Goal: Navigation & Orientation: Find specific page/section

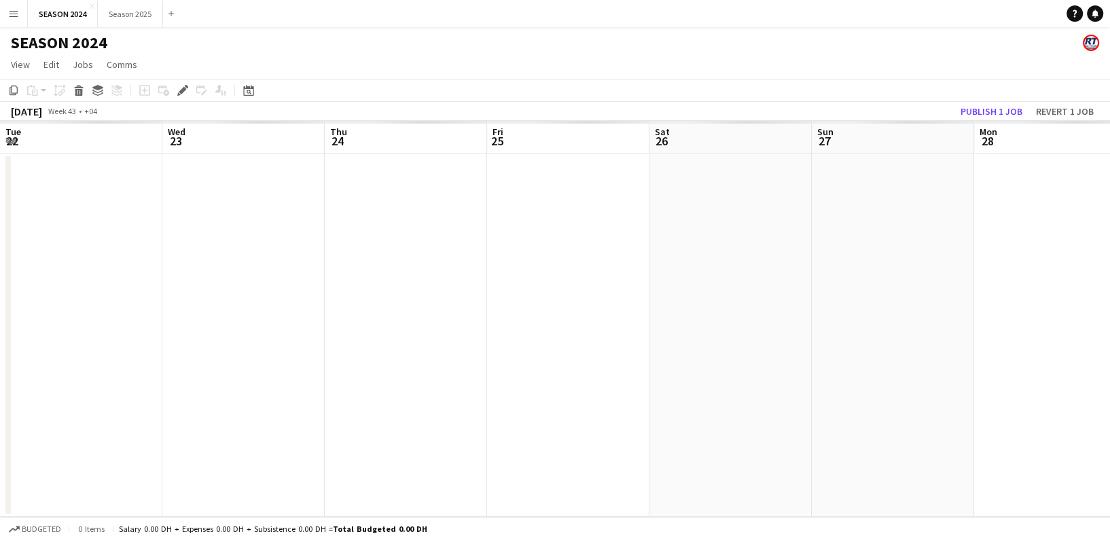
scroll to position [0, 467]
drag, startPoint x: 253, startPoint y: 265, endPoint x: 405, endPoint y: 288, distance: 153.2
click at [405, 288] on app-calendar-viewport "Sun 20 Mon 21 Tue 22 Wed 23 Thu 24 Fri 25 Sat 26 Sun 27 Mon 28 Tue 29 Wed 30 Th…" at bounding box center [555, 319] width 1110 height 396
drag, startPoint x: 262, startPoint y: 293, endPoint x: 591, endPoint y: 310, distance: 329.2
click at [591, 310] on app-calendar-viewport "Sun 20 Mon 21 Tue 22 Wed 23 Thu 24 Fri 25 Sat 26 Sun 27 Mon 28 Tue 29 Wed 30 Th…" at bounding box center [555, 319] width 1110 height 396
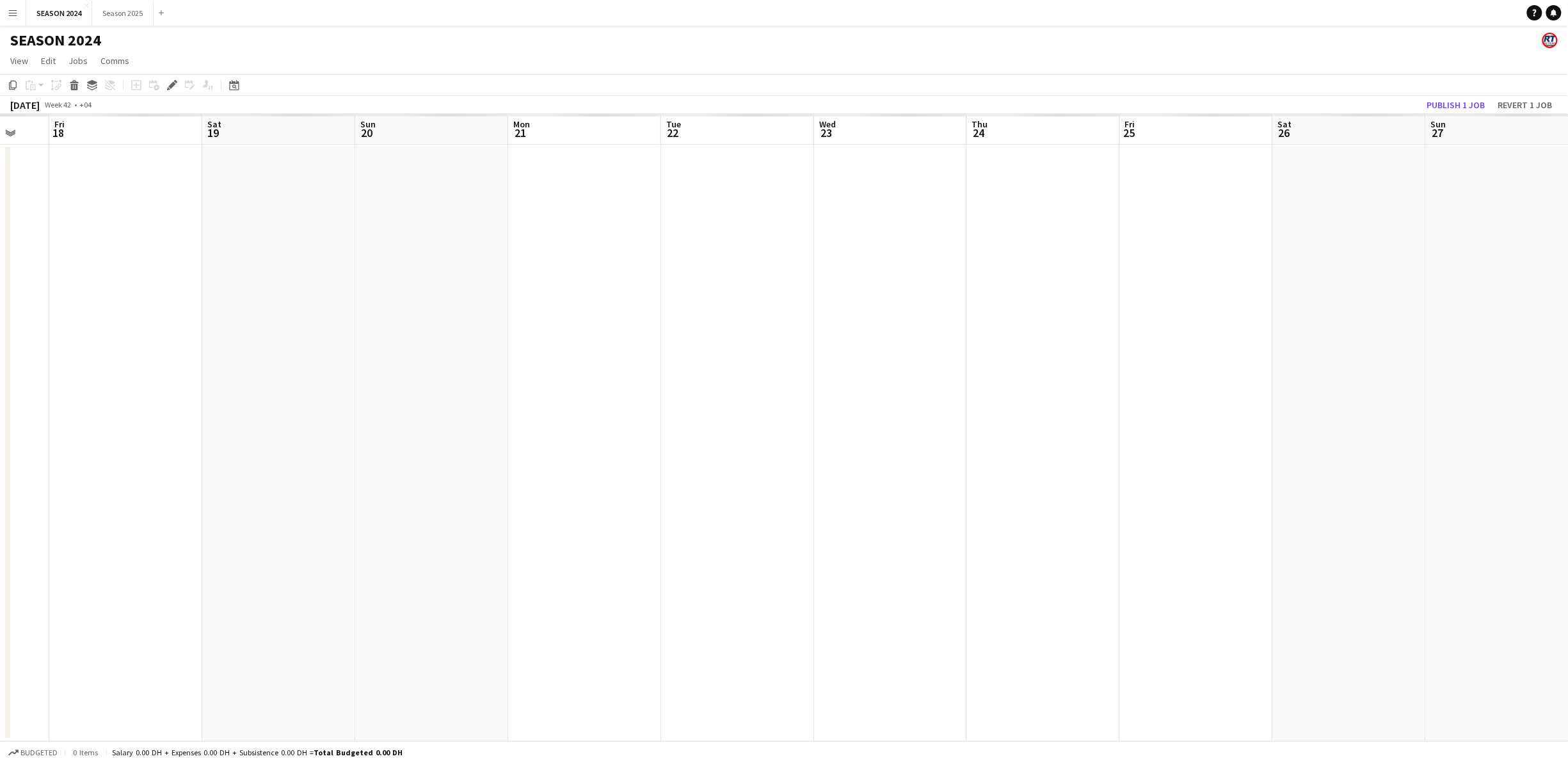
drag, startPoint x: 582, startPoint y: 438, endPoint x: 903, endPoint y: 442, distance: 321.0
click at [922, 442] on app-calendar-viewport "Wed 16 Thu 17 Fri 18 Sat 19 Sun 20 Mon 21 Tue 22 Wed 23 Thu 24 Fri 25 Sat 26 Su…" at bounding box center [784, 428] width 1568 height 627
drag, startPoint x: 497, startPoint y: 428, endPoint x: 726, endPoint y: 426, distance: 229.0
click at [710, 426] on app-calendar-viewport "Mon 14 Tue 15 Wed 16 Thu 17 Fri 18 Sat 19 Sun 20 Mon 21 Tue 22 Wed 23 Thu 24 Fr…" at bounding box center [784, 428] width 1568 height 627
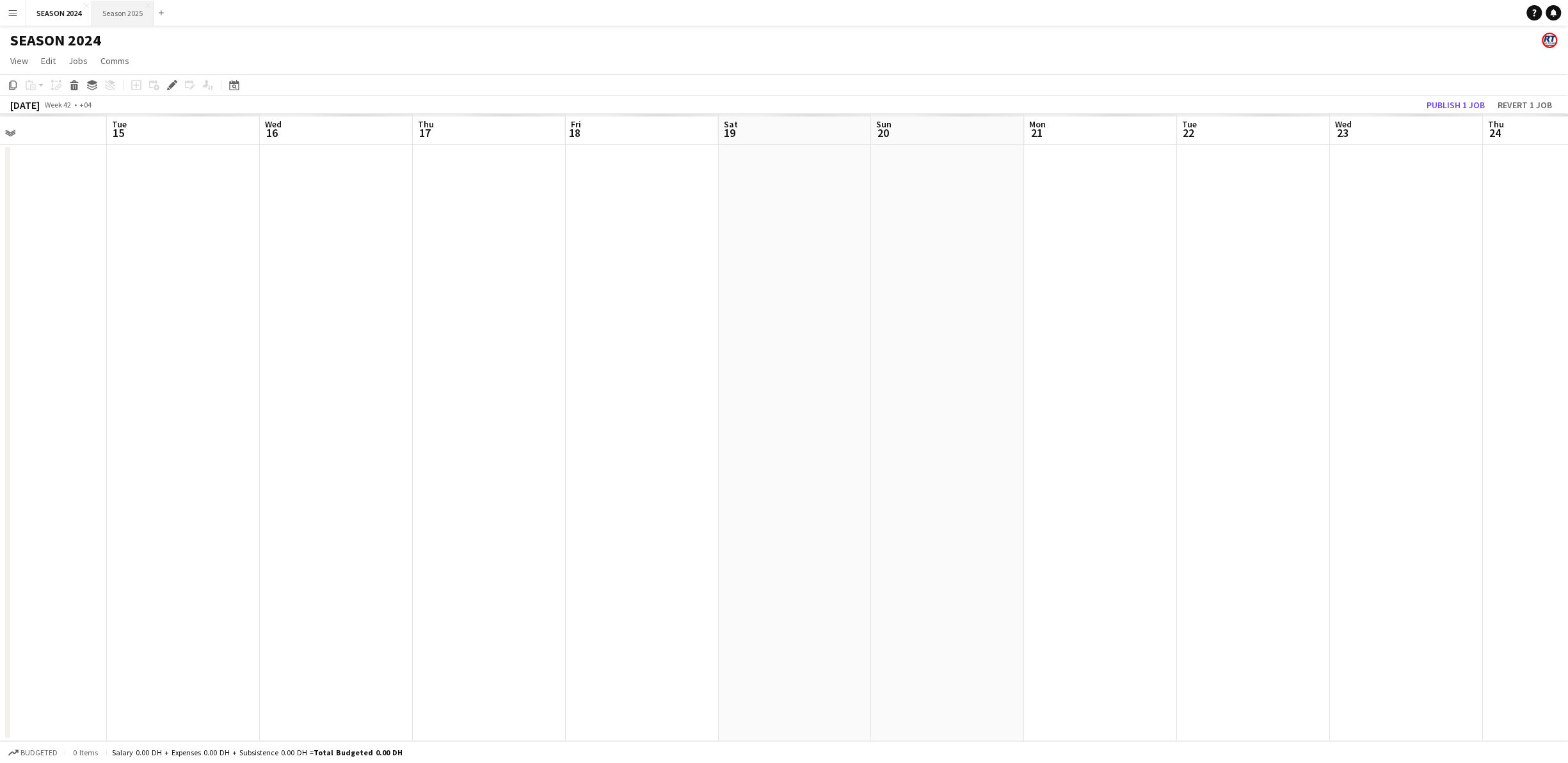
click at [117, 9] on button "Season 2025 Close" at bounding box center [122, 13] width 61 height 24
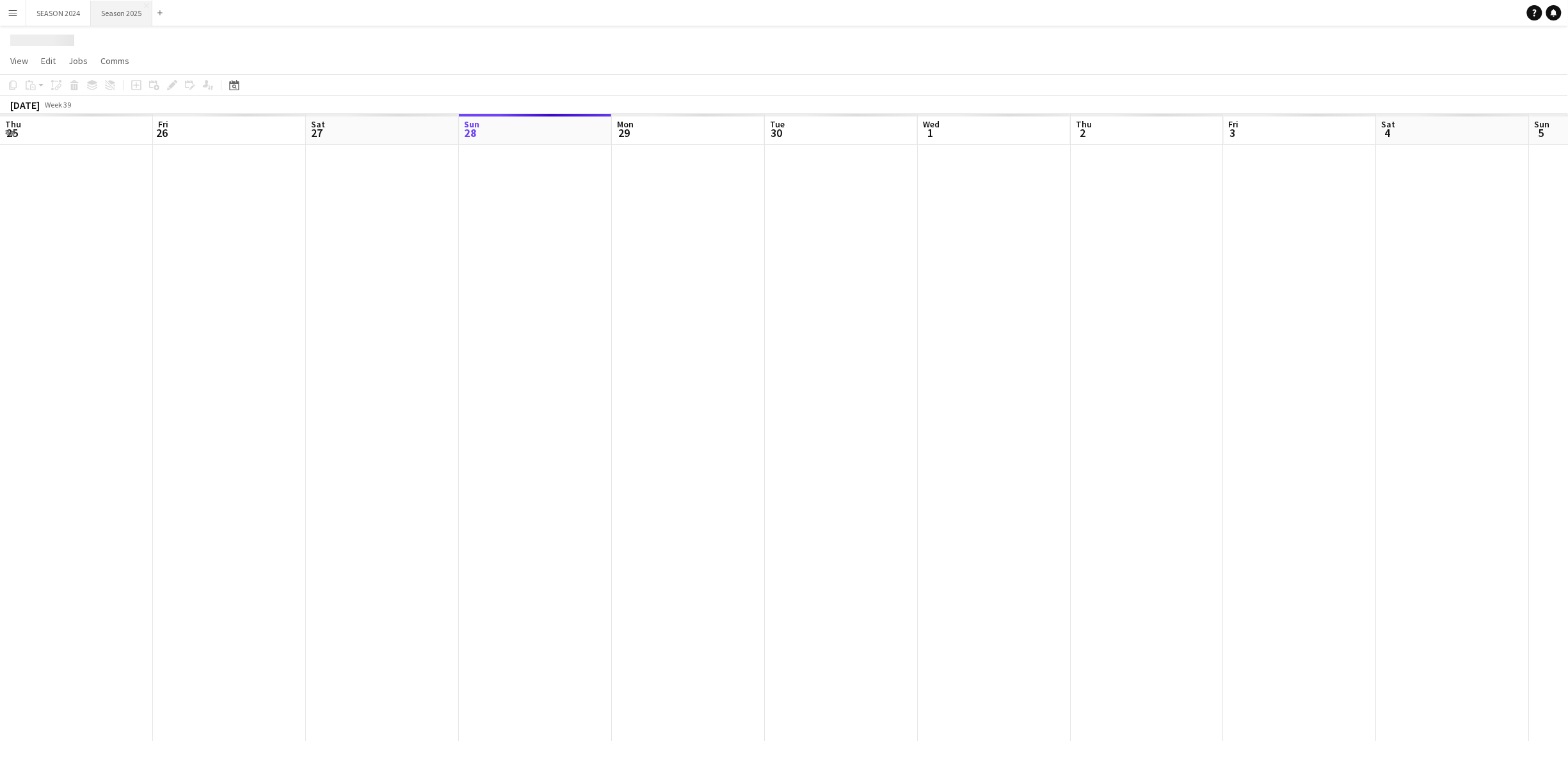
scroll to position [0, 306]
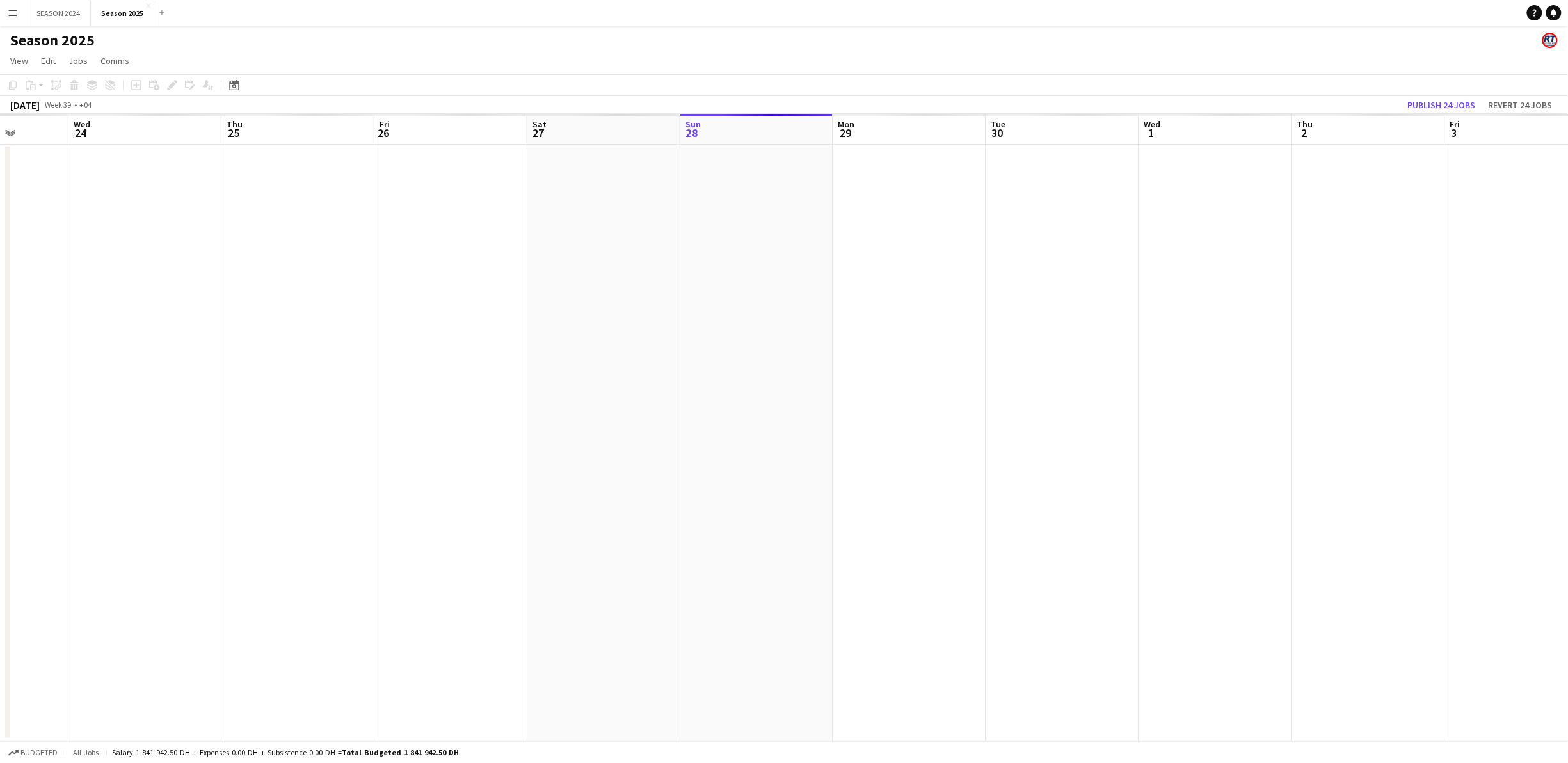
drag, startPoint x: 336, startPoint y: 344, endPoint x: 865, endPoint y: 370, distance: 529.6
click at [865, 370] on app-calendar-viewport "Sun 21 Mon 22 Tue 23 Wed 24 Thu 25 Fri 26 Sat 27 Sun 28 Mon 29 Tue 30 Wed 1 Thu…" at bounding box center [784, 428] width 1568 height 627
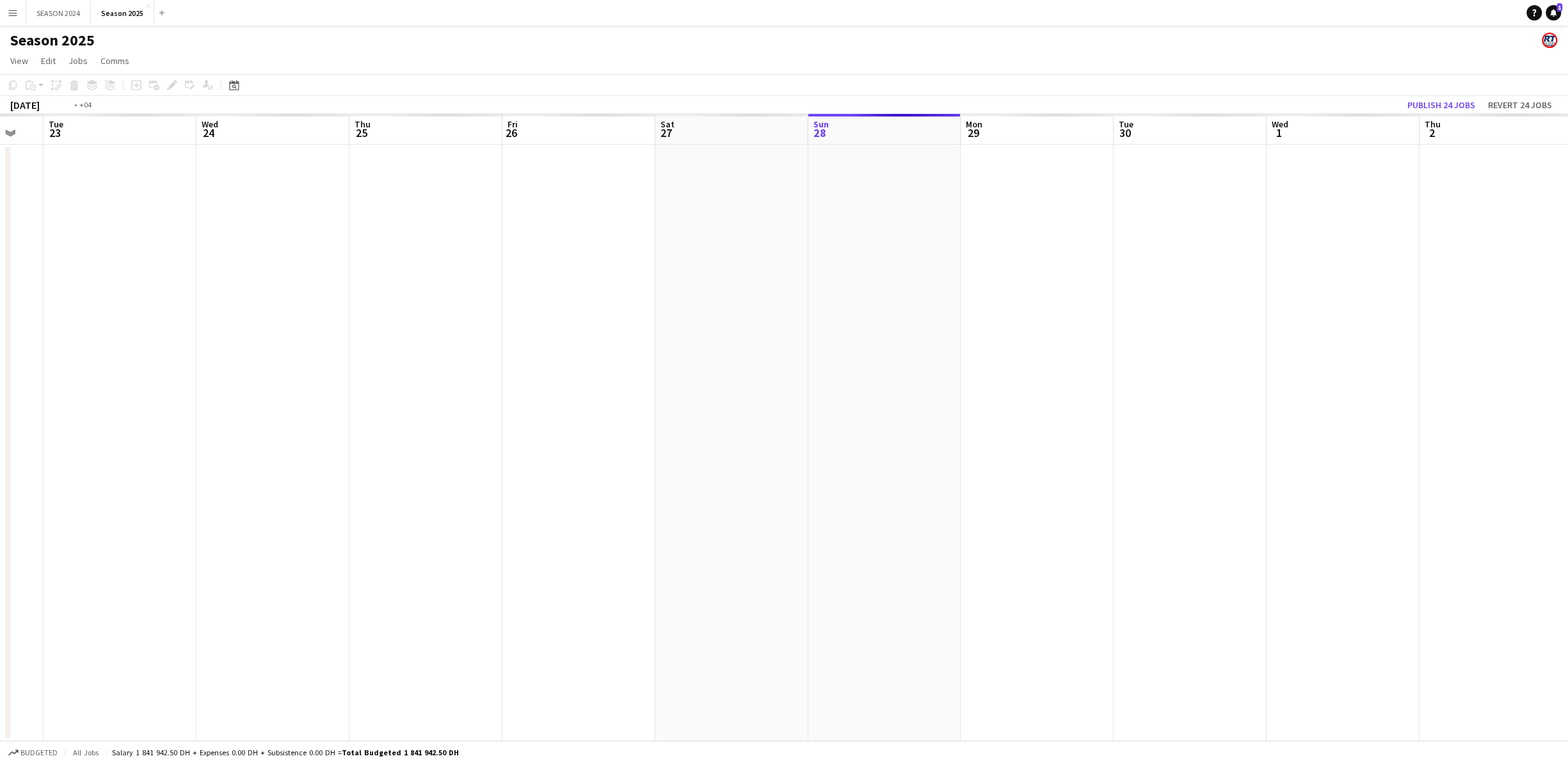
drag, startPoint x: 721, startPoint y: 380, endPoint x: 974, endPoint y: 382, distance: 253.0
click at [1016, 382] on app-calendar-viewport "Sun 21 Mon 22 Tue 23 Wed 24 Thu 25 Fri 26 Sat 27 Sun 28 Mon 29 Tue 30 Wed 1 Thu…" at bounding box center [784, 428] width 1568 height 627
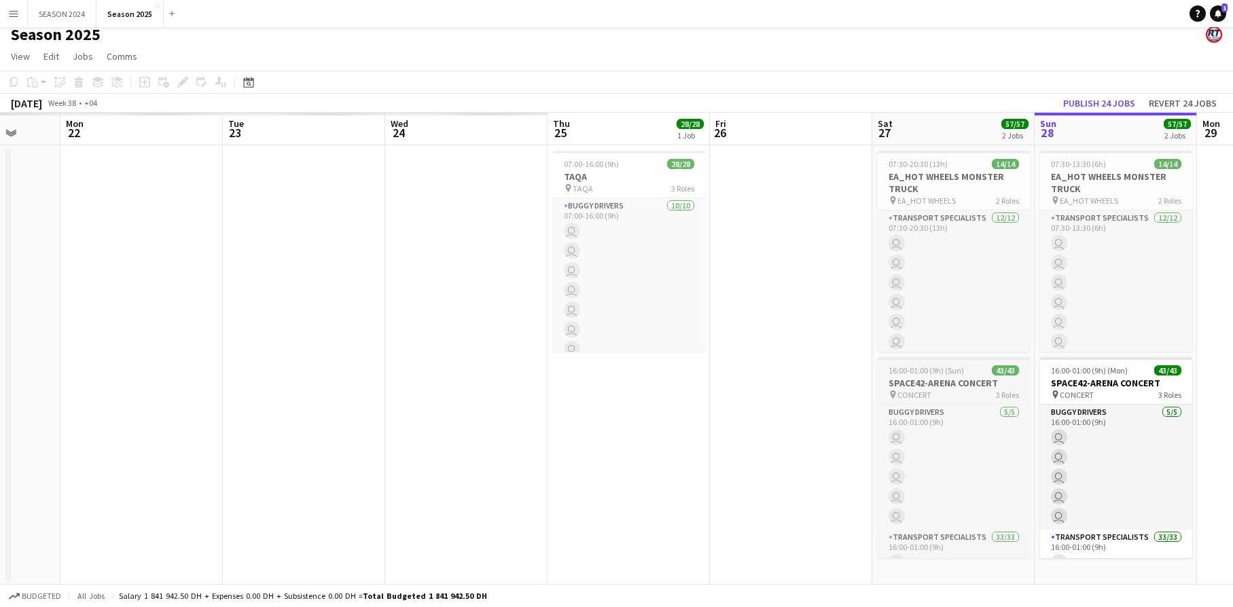
scroll to position [10, 0]
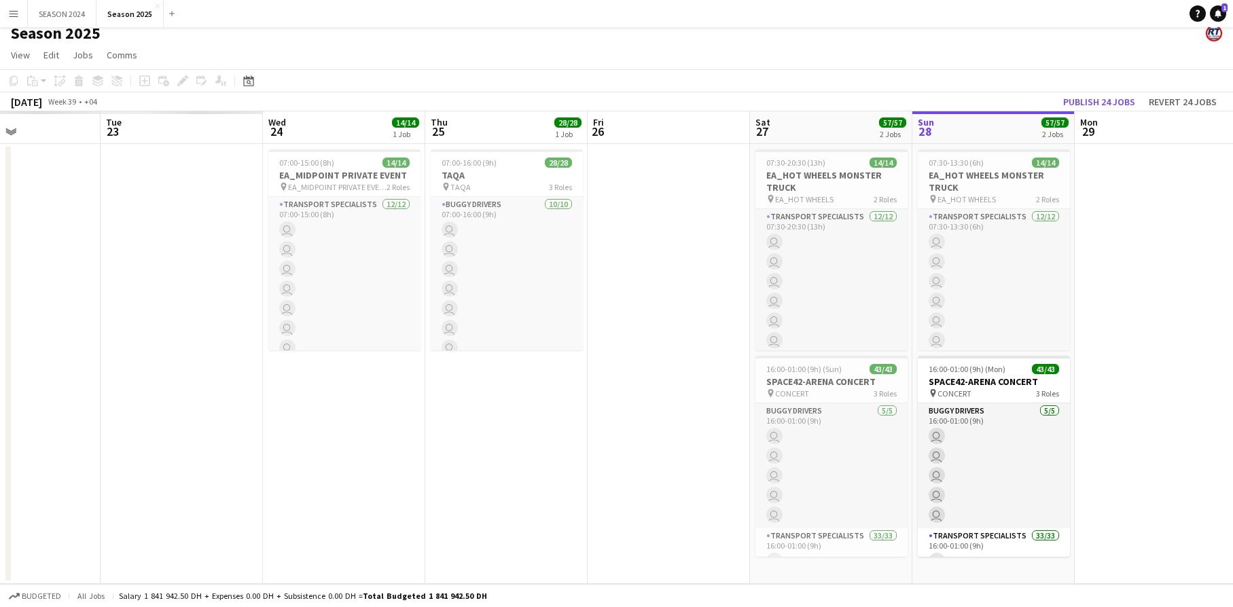
drag, startPoint x: 640, startPoint y: 408, endPoint x: 515, endPoint y: 354, distance: 136.0
click at [515, 354] on app-calendar-viewport "Fri 19 Sat 20 Sun 21 Mon 22 Tue 23 Wed 24 14/14 1 Job Thu 25 28/28 1 Job Fri 26…" at bounding box center [616, 347] width 1233 height 473
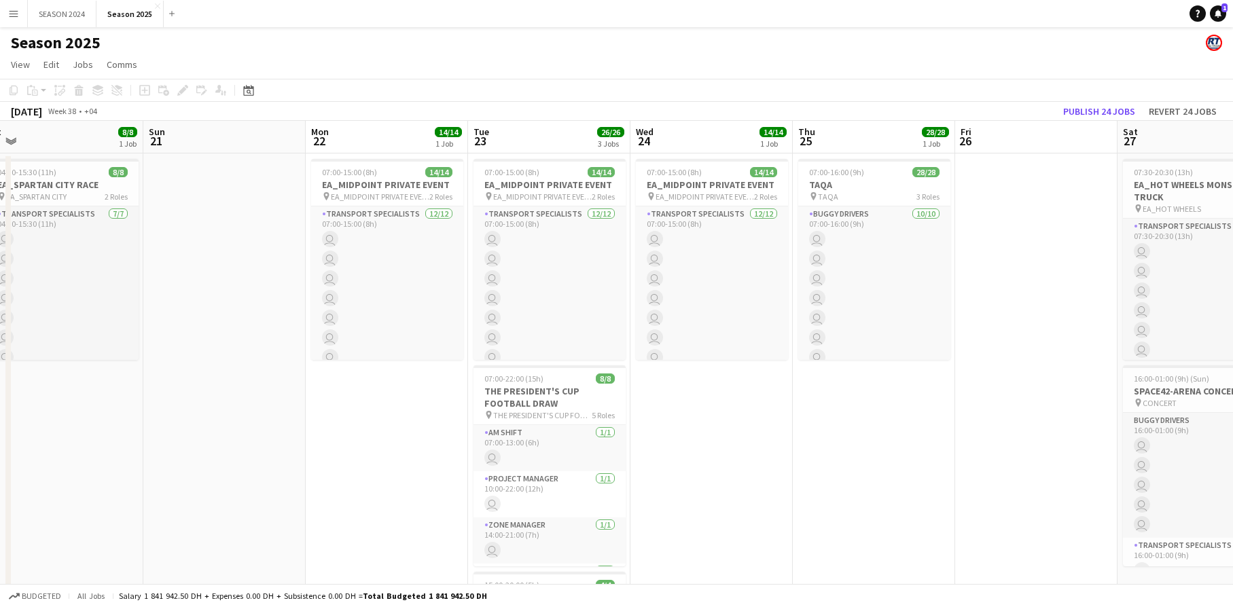
scroll to position [0, 429]
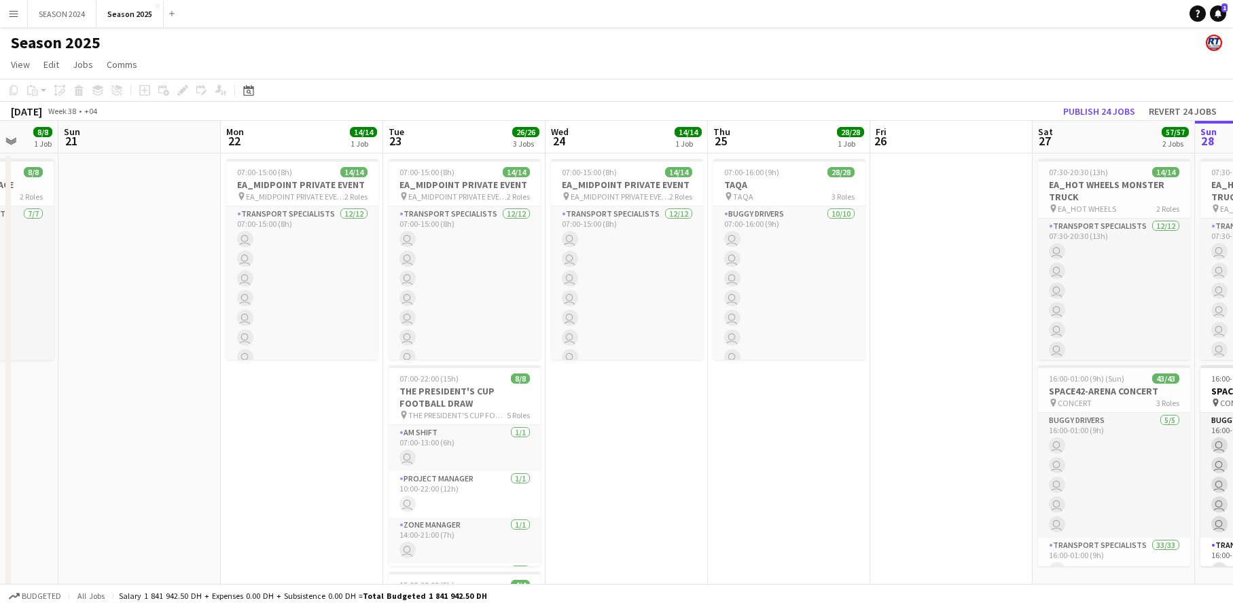
drag, startPoint x: 515, startPoint y: 398, endPoint x: 801, endPoint y: 420, distance: 286.1
click at [801, 420] on app-calendar-viewport "Thu 18 Fri 19 Sat 20 8/8 1 Job Sun 21 Mon 22 14/14 1 Job Tue 23 26/26 3 Jobs We…" at bounding box center [616, 443] width 1233 height 645
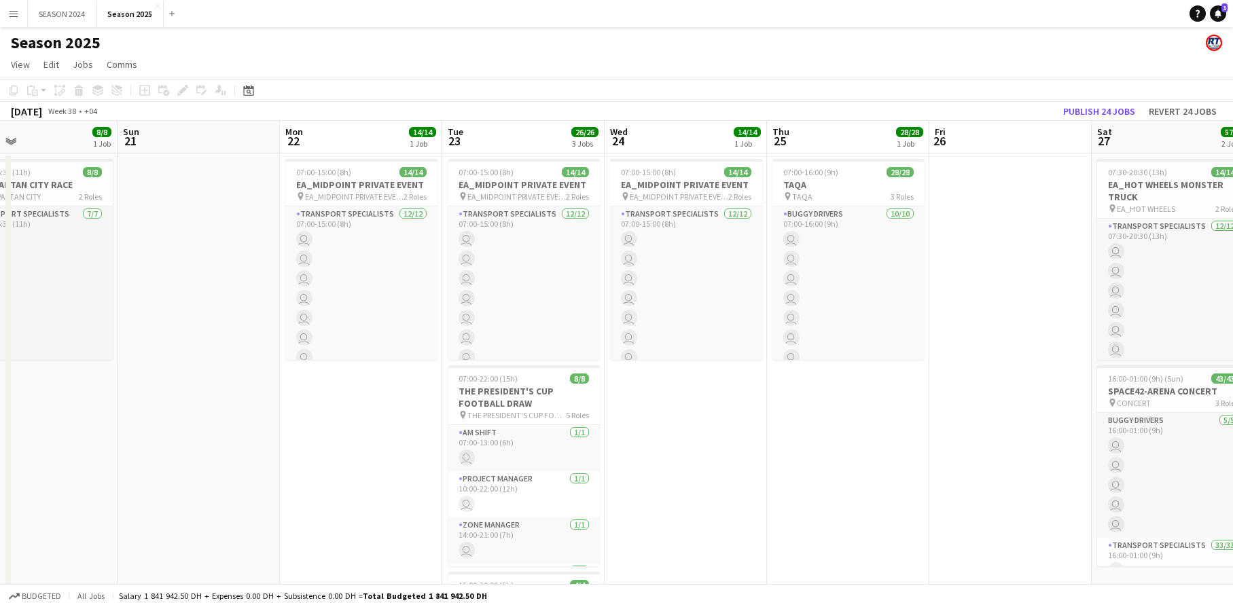
drag, startPoint x: 342, startPoint y: 391, endPoint x: 585, endPoint y: 435, distance: 246.3
click at [585, 435] on app-calendar-viewport "Thu 18 Fri 19 Sat 20 8/8 1 Job Sun 21 Mon 22 14/14 1 Job Tue 23 26/26 3 Jobs We…" at bounding box center [616, 443] width 1233 height 645
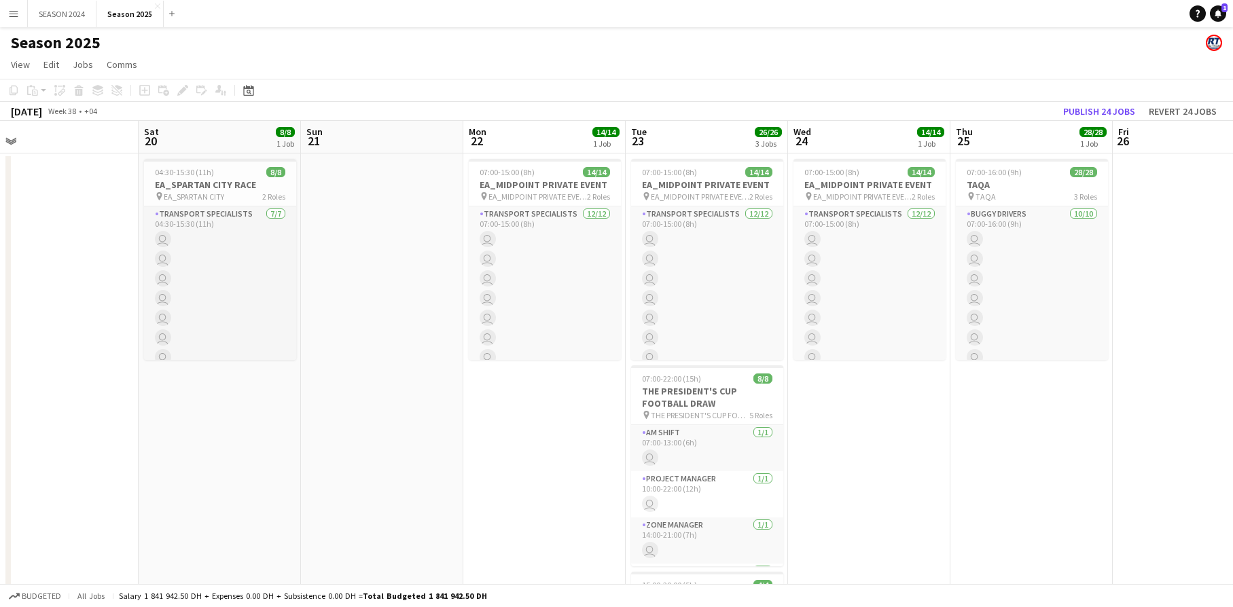
scroll to position [0, 291]
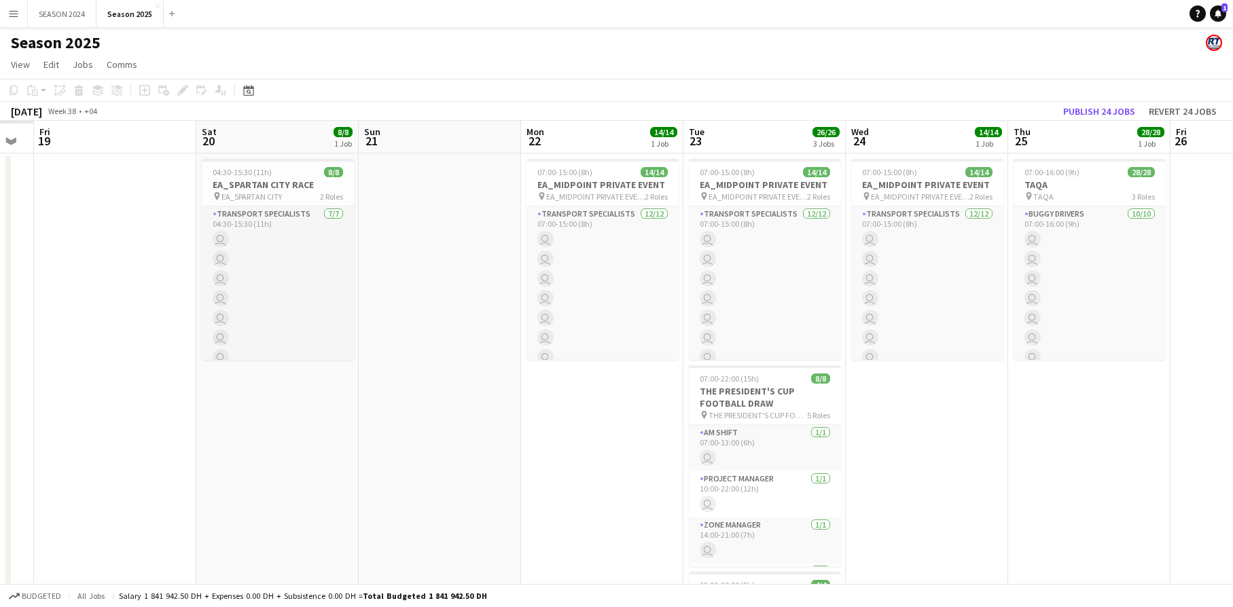
drag, startPoint x: 360, startPoint y: 430, endPoint x: 742, endPoint y: 504, distance: 389.5
click at [742, 504] on app-calendar-viewport "Wed 17 Thu 18 Fri 19 Sat 20 8/8 1 Job Sun 21 Mon 22 14/14 1 Job Tue 23 26/26 3 …" at bounding box center [616, 443] width 1233 height 645
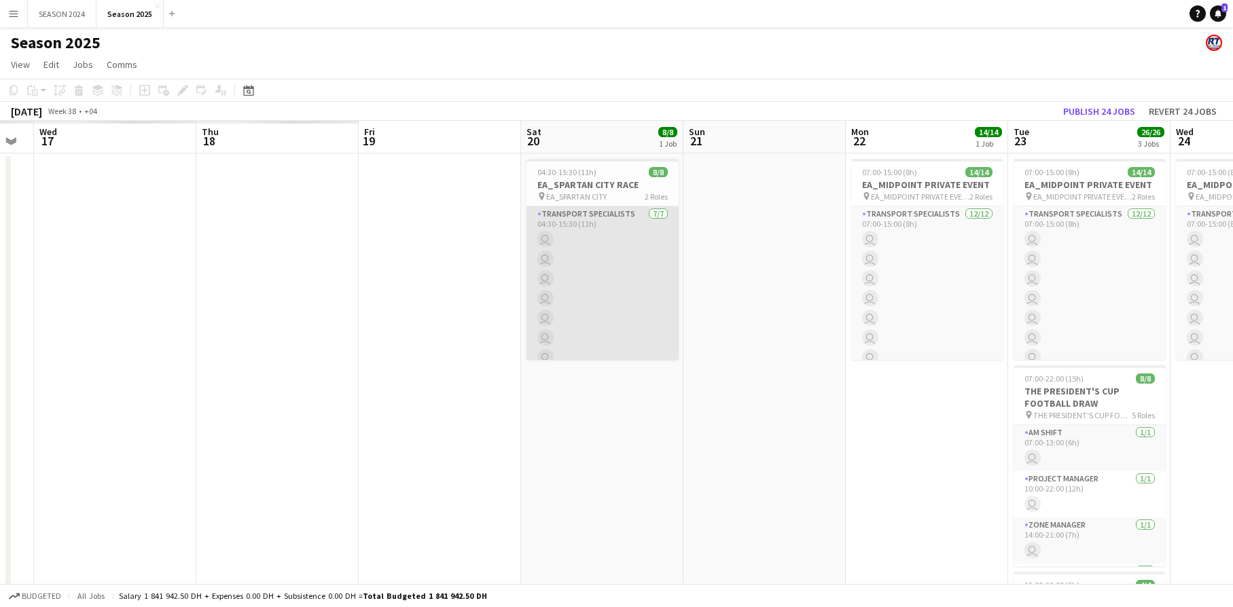
click at [590, 295] on app-card-role "Transport Specialists [DATE] 04:30-15:30 (11h) user user user user user user us…" at bounding box center [602, 288] width 152 height 164
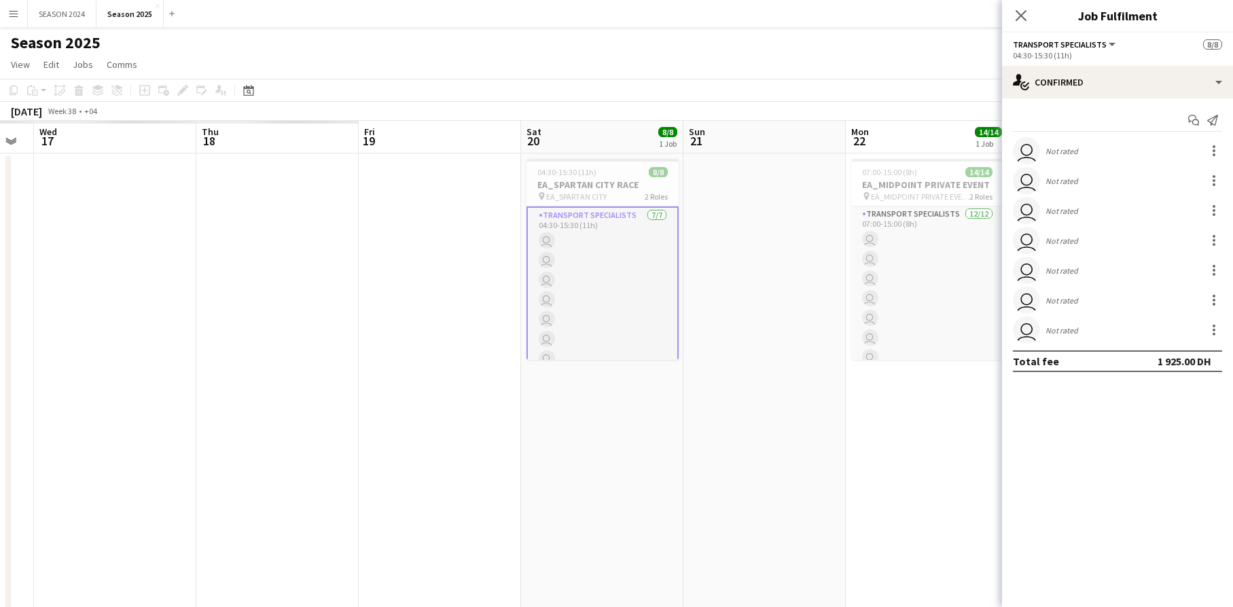
drag, startPoint x: 572, startPoint y: 366, endPoint x: 556, endPoint y: 367, distance: 15.7
click at [566, 367] on app-calendar-viewport "Mon 15 Tue 16 Wed 17 Thu 18 Fri 19 Sat 20 8/8 1 Job Sun 21 Mon 22 14/14 1 Job T…" at bounding box center [616, 443] width 1233 height 645
drag, startPoint x: 761, startPoint y: 426, endPoint x: 820, endPoint y: 436, distance: 59.3
click at [798, 431] on app-calendar-viewport "Mon 15 Tue 16 Wed 17 Thu 18 Fri 19 Sat 20 8/8 1 Job Sun 21 Mon 22 14/14 1 Job T…" at bounding box center [616, 443] width 1233 height 645
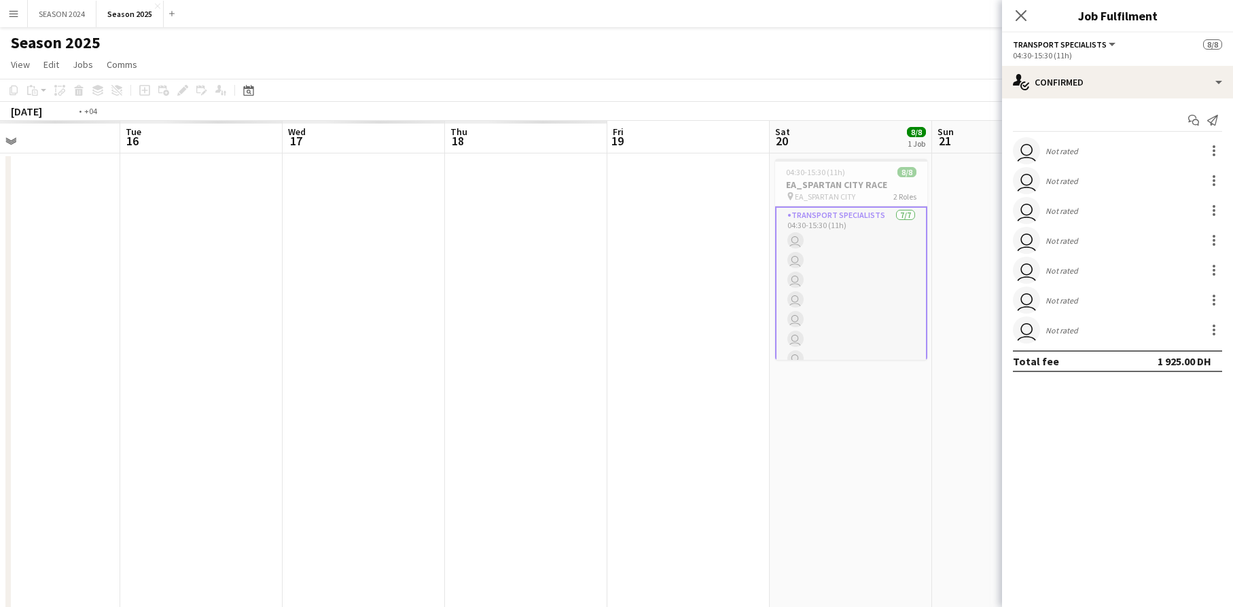
drag, startPoint x: 356, startPoint y: 406, endPoint x: 666, endPoint y: 413, distance: 310.5
click at [609, 412] on app-calendar-viewport "Sat 13 Sun 14 Mon 15 Tue 16 Wed 17 Thu 18 Fri 19 Sat 20 8/8 1 Job Sun 21 Mon 22…" at bounding box center [616, 443] width 1233 height 645
drag, startPoint x: 522, startPoint y: 403, endPoint x: 104, endPoint y: 350, distance: 421.0
click at [104, 350] on app-calendar-viewport "Fri 12 Sat 13 Sun 14 Mon 15 Tue 16 Wed 17 Thu 18 Fri 19 Sat 20 8/8 1 Job Sun 21…" at bounding box center [616, 443] width 1233 height 645
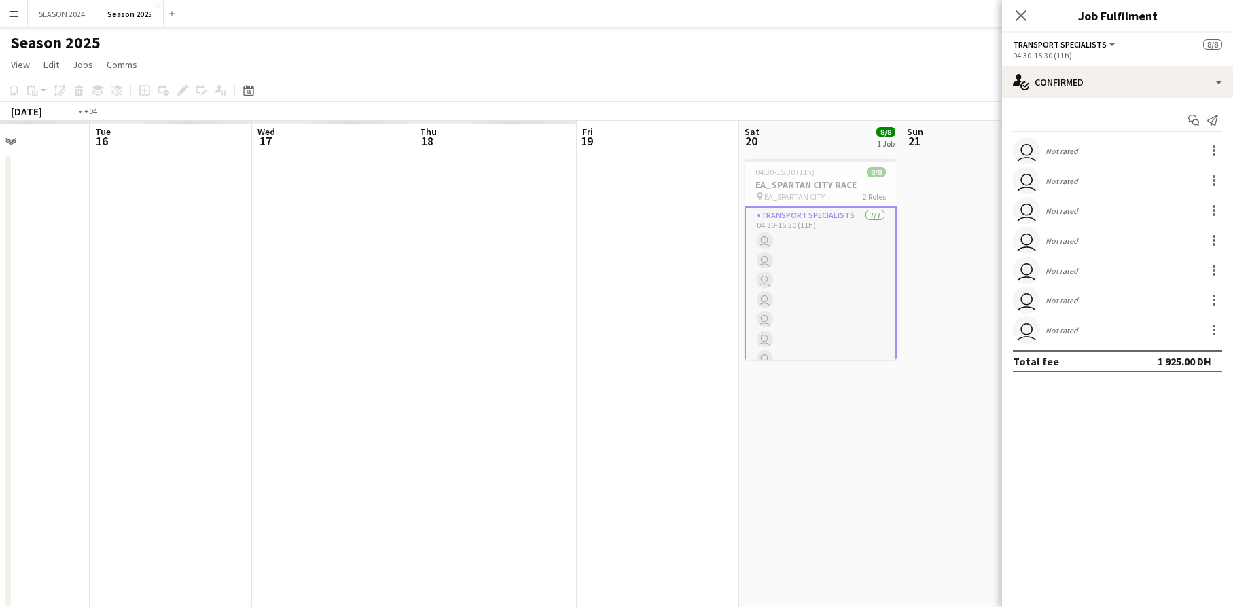
drag, startPoint x: 232, startPoint y: 338, endPoint x: 552, endPoint y: 412, distance: 328.9
click at [535, 408] on app-calendar-viewport "Sat 13 Sun 14 Mon 15 Tue 16 Wed 17 Thu 18 Fri 19 Sat 20 8/8 1 Job Sun 21 Mon 22…" at bounding box center [616, 443] width 1233 height 645
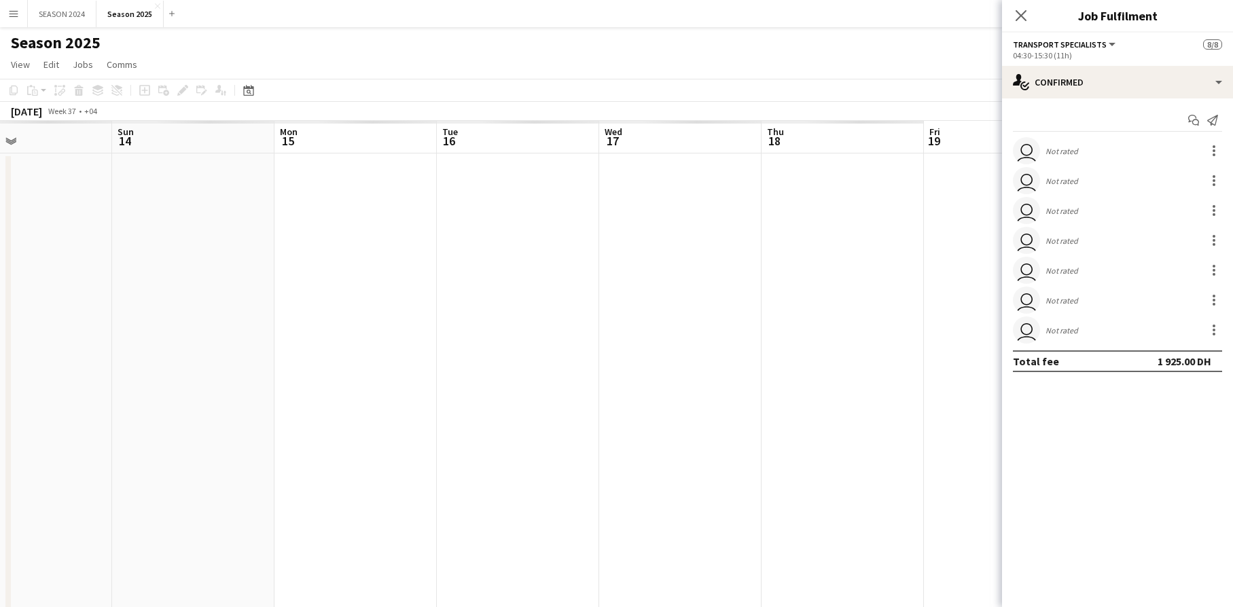
drag, startPoint x: 403, startPoint y: 381, endPoint x: 785, endPoint y: 420, distance: 383.7
click at [729, 414] on app-calendar-viewport "Fri 12 Sat 13 Sun 14 Mon 15 Tue 16 Wed 17 Thu 18 Fri 19 Sat 20 8/8 1 Job Sun 21…" at bounding box center [616, 443] width 1233 height 645
drag, startPoint x: 795, startPoint y: 420, endPoint x: 892, endPoint y: 420, distance: 97.8
click at [883, 420] on app-calendar-viewport "Wed 10 Thu 11 Fri 12 Sat 13 Sun 14 Mon 15 Tue 16 Wed 17 Thu 18 Fri 19 Sat 20 8/…" at bounding box center [616, 443] width 1233 height 645
drag, startPoint x: 626, startPoint y: 301, endPoint x: 903, endPoint y: 311, distance: 277.3
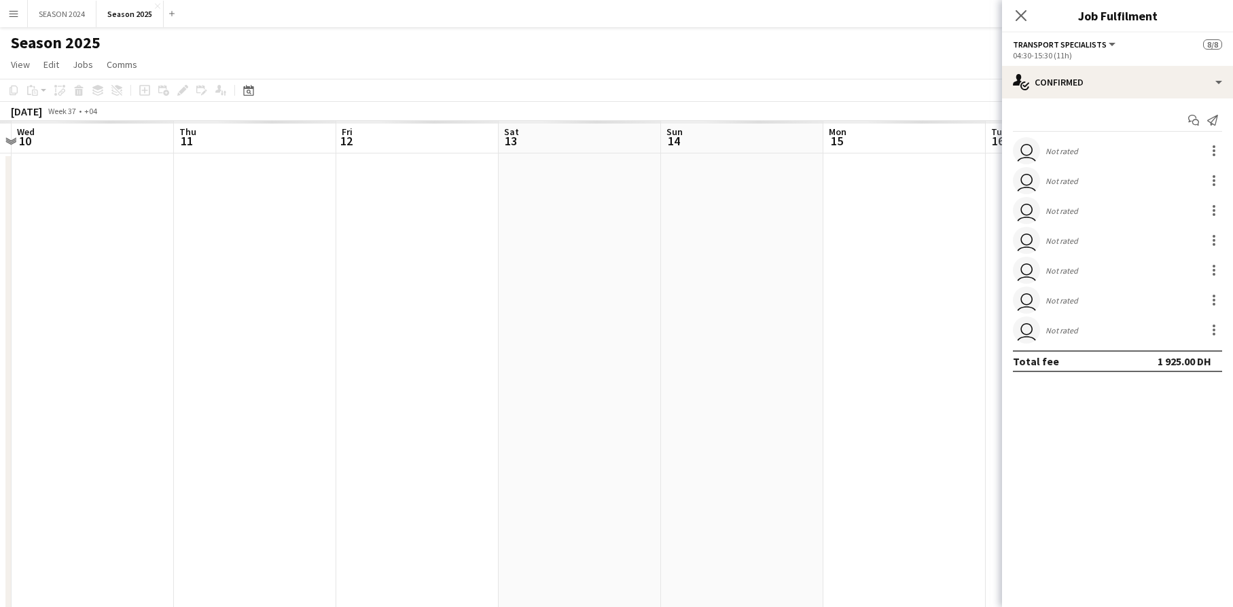
click at [854, 308] on app-calendar-viewport "Mon 8 Tue 9 Wed 10 Thu 11 Fri 12 Sat 13 Sun 14 Mon 15 Tue 16 Wed 17 Thu 18 Fri …" at bounding box center [616, 443] width 1233 height 645
drag, startPoint x: 242, startPoint y: 325, endPoint x: 469, endPoint y: 328, distance: 226.9
click at [457, 329] on app-calendar-viewport "Sat 6 Sun 7 Mon 8 Tue 9 Wed 10 Thu 11 Fri 12 Sat 13 Sun 14 Mon 15 Tue 16 Wed 17…" at bounding box center [616, 443] width 1233 height 645
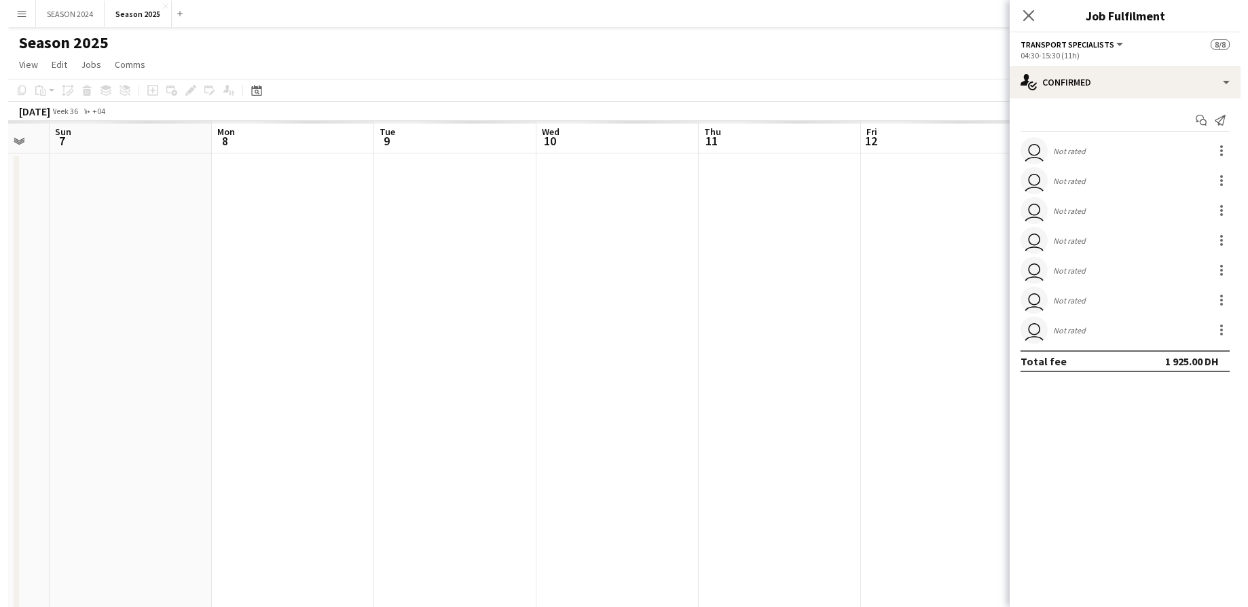
scroll to position [0, 357]
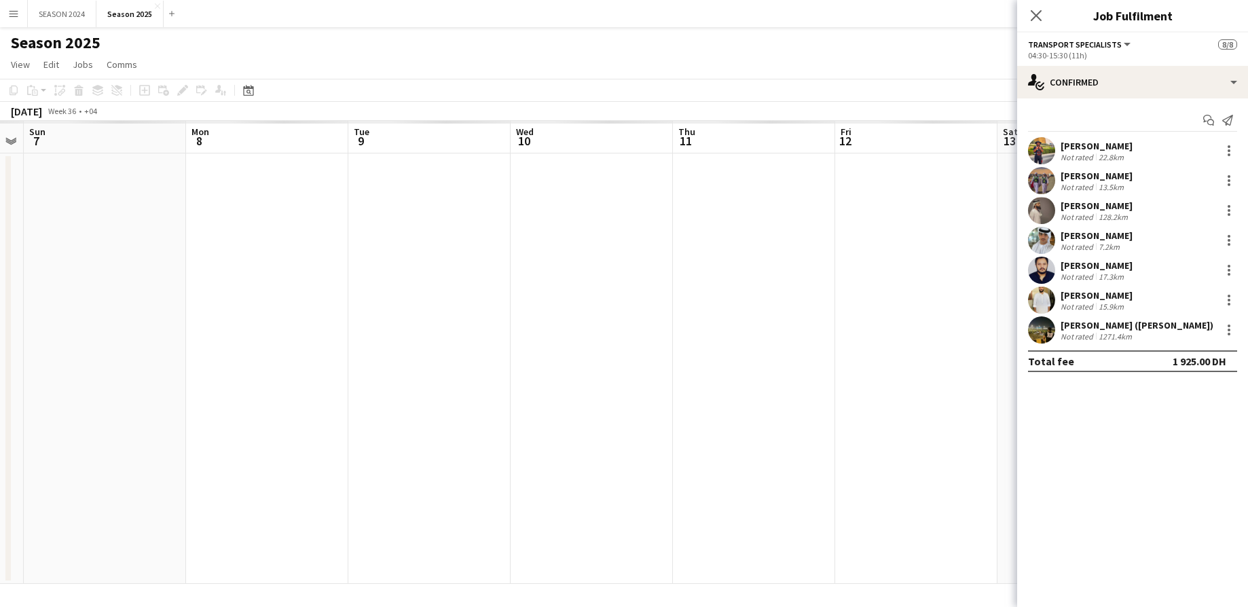
drag, startPoint x: 515, startPoint y: 333, endPoint x: 898, endPoint y: 387, distance: 386.9
click at [897, 387] on app-calendar-viewport "Fri 5 Sat 6 Sun 7 Mon 8 Tue 9 Wed 10 Thu 11 Fri 12 Sat 13 Sun 14 Mon 15 Tue 16 …" at bounding box center [624, 352] width 1248 height 463
drag, startPoint x: 310, startPoint y: 355, endPoint x: 445, endPoint y: 369, distance: 135.2
click at [416, 366] on app-calendar-viewport "Wed 3 Thu 4 Fri 5 Sat 6 Sun 7 Mon 8 Tue 9 Wed 10 Thu 11 Fri 12 Sat 13 Sun 14 Mo…" at bounding box center [624, 352] width 1248 height 463
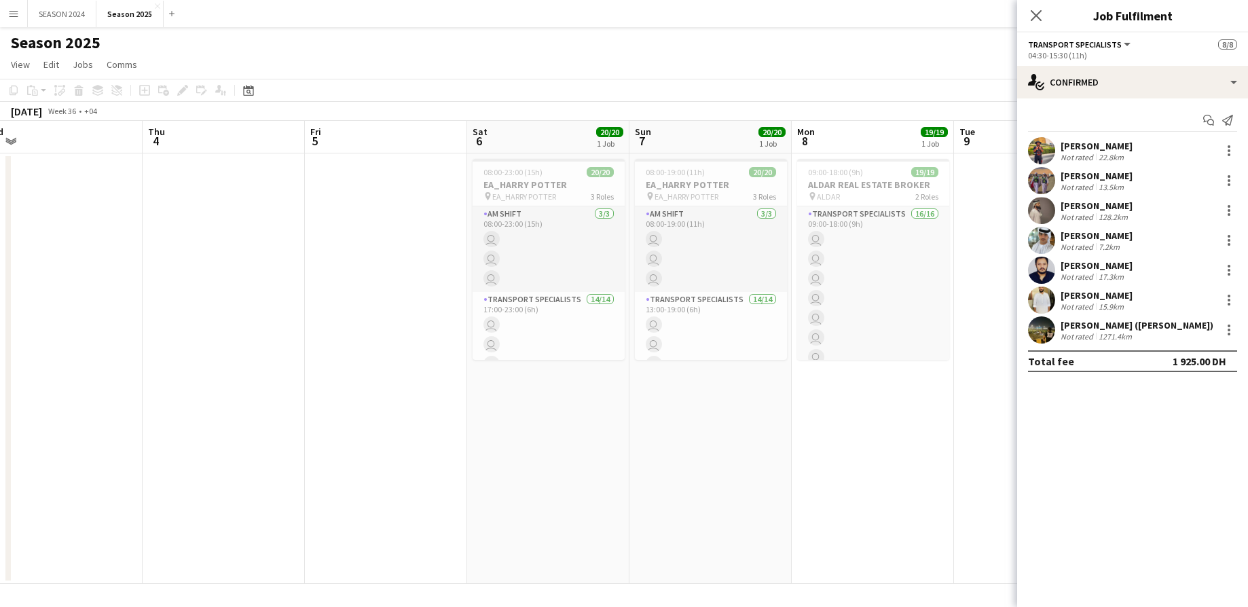
drag, startPoint x: 602, startPoint y: 397, endPoint x: 784, endPoint y: 414, distance: 182.7
click at [783, 413] on app-calendar-viewport "Mon 1 Tue 2 Wed 3 Thu 4 Fri 5 Sat 6 20/20 1 Job Sun 7 20/20 1 Job Mon 8 19/19 1…" at bounding box center [624, 352] width 1248 height 463
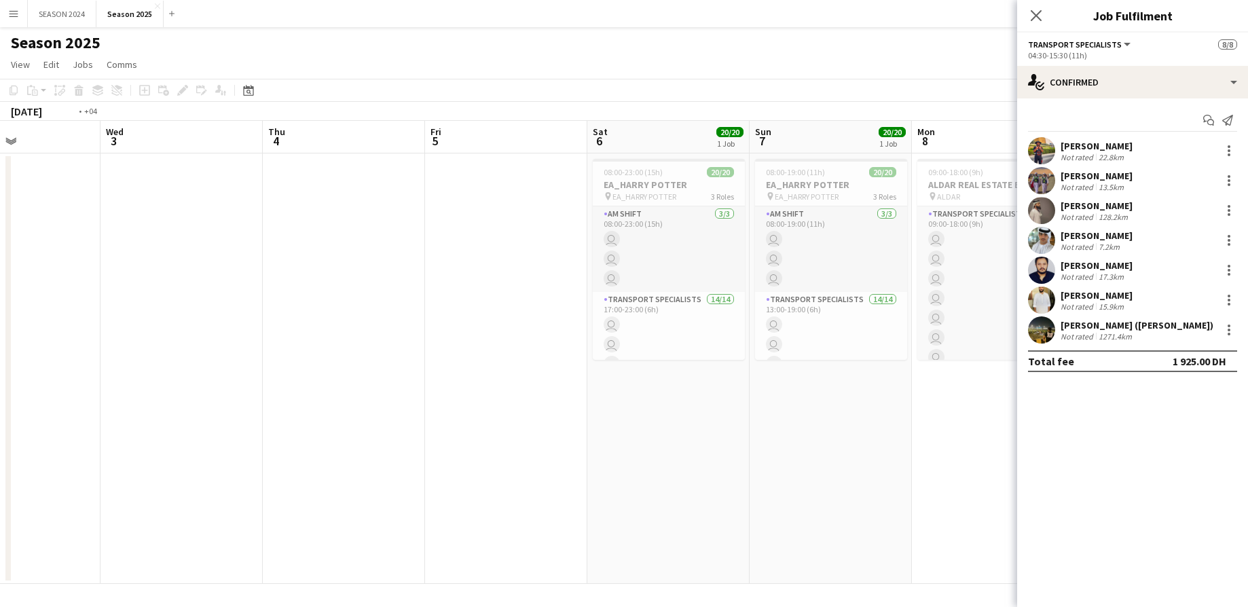
drag, startPoint x: 515, startPoint y: 436, endPoint x: 850, endPoint y: 427, distance: 335.0
click at [782, 429] on app-calendar-viewport "Sun 31 Mon 1 Tue 2 Wed 3 Thu 4 Fri 5 Sat 6 20/20 1 Job Sun 7 20/20 1 Job Mon 8 …" at bounding box center [624, 352] width 1248 height 463
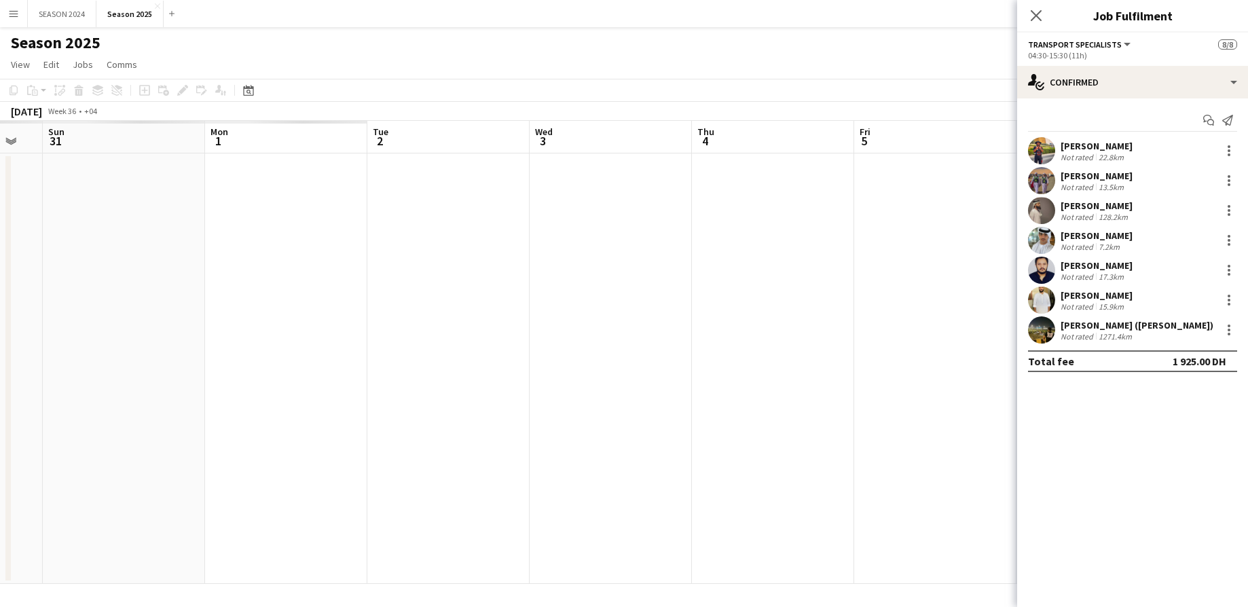
drag, startPoint x: 320, startPoint y: 412, endPoint x: 851, endPoint y: 418, distance: 531.2
click at [798, 422] on app-calendar-viewport "Thu 28 Fri 29 Sat 30 Sun 31 Mon 1 Tue 2 Wed 3 Thu 4 Fri 5 Sat 6 20/20 1 Job Sun…" at bounding box center [624, 352] width 1248 height 463
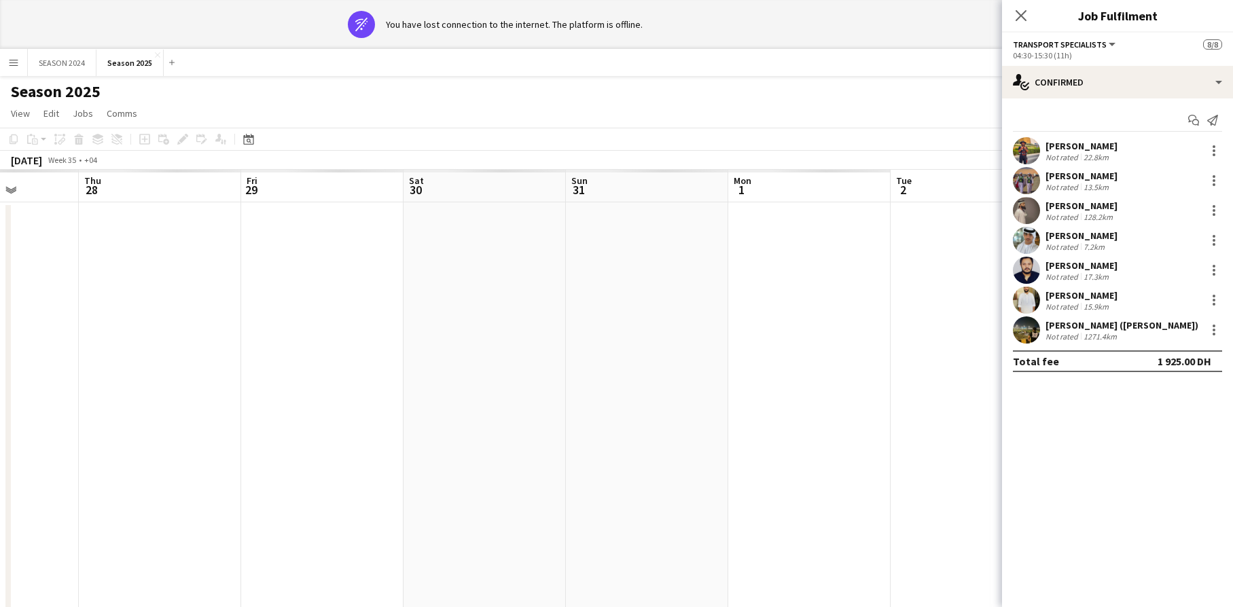
drag, startPoint x: 206, startPoint y: 402, endPoint x: 399, endPoint y: 406, distance: 192.3
click at [377, 409] on app-calendar-viewport "Mon 25 Tue 26 Wed 27 Thu 28 Fri 29 Sat 30 Sun 31 Mon 1 Tue 2 Wed 3 Thu 4 Fri 5 …" at bounding box center [616, 401] width 1233 height 463
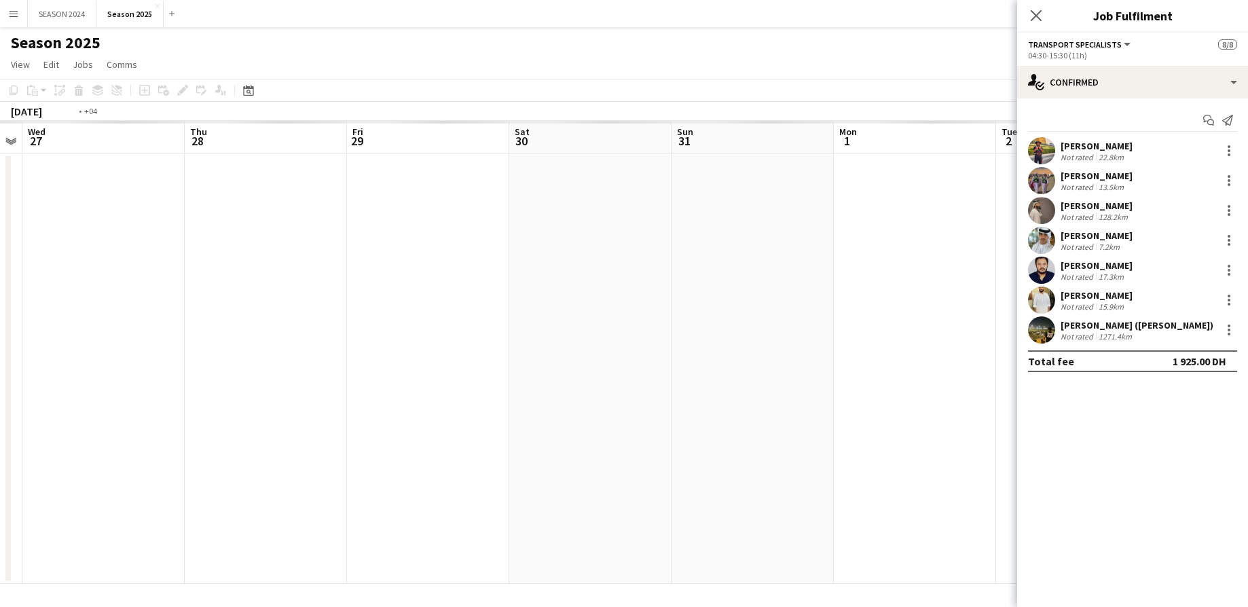
drag, startPoint x: 395, startPoint y: 404, endPoint x: 798, endPoint y: 404, distance: 403.4
click at [795, 404] on app-calendar-viewport "Mon 25 Tue 26 Wed 27 Thu 28 Fri 29 Sat 30 Sun 31 Mon 1 Tue 2 Wed 3 Thu 4 Fri 5 …" at bounding box center [624, 352] width 1248 height 463
drag, startPoint x: 276, startPoint y: 382, endPoint x: 686, endPoint y: 397, distance: 409.8
click at [612, 393] on app-calendar-viewport "Fri 22 Sat 23 Sun 24 Mon 25 Tue 26 Wed 27 Thu 28 Fri 29 Sat 30 Sun 31 Mon 1 Tue…" at bounding box center [624, 352] width 1248 height 463
drag, startPoint x: 397, startPoint y: 412, endPoint x: 725, endPoint y: 421, distance: 327.5
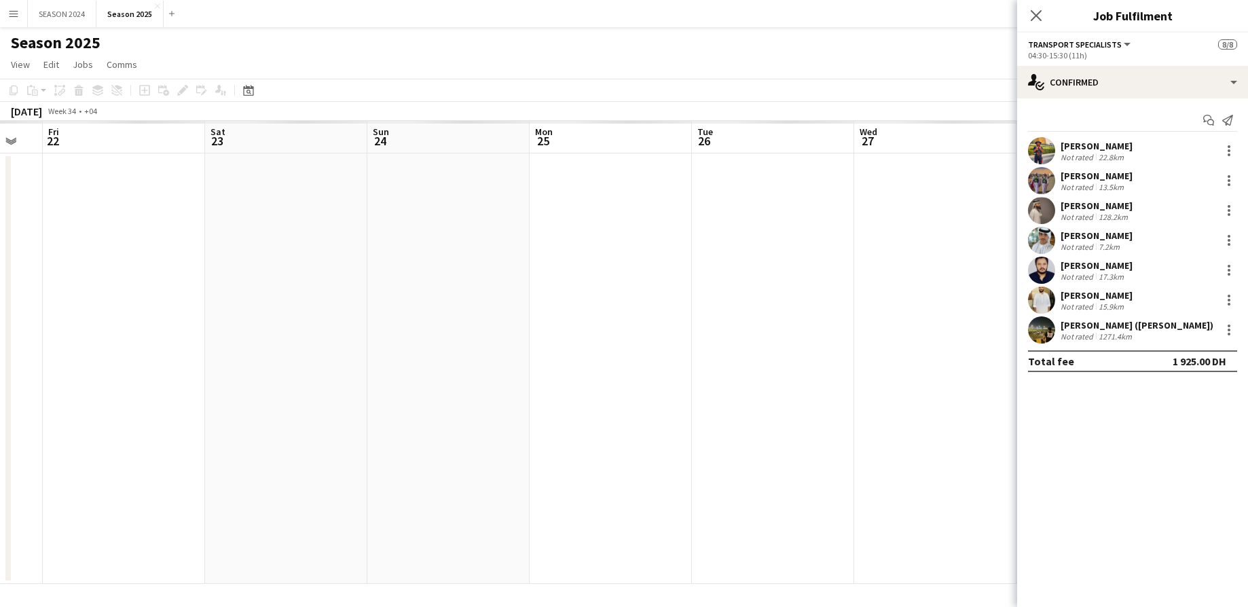
click at [712, 421] on app-calendar-viewport "Wed 20 Thu 21 Fri 22 Sat 23 Sun 24 Mon 25 Tue 26 Wed 27 Thu 28 Fri 29 Sat 30 Su…" at bounding box center [624, 352] width 1248 height 463
